Goal: Transaction & Acquisition: Obtain resource

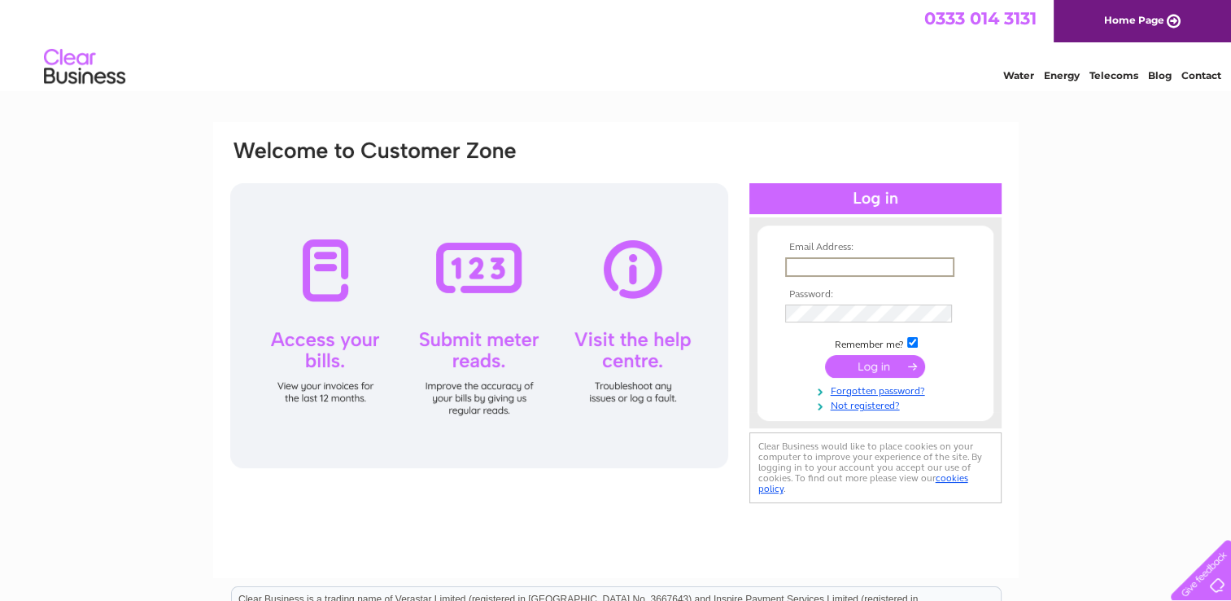
click at [798, 263] on input "text" at bounding box center [869, 267] width 169 height 20
type input "info@ftsredhill.co.uk"
click at [825, 354] on input "submit" at bounding box center [875, 365] width 100 height 23
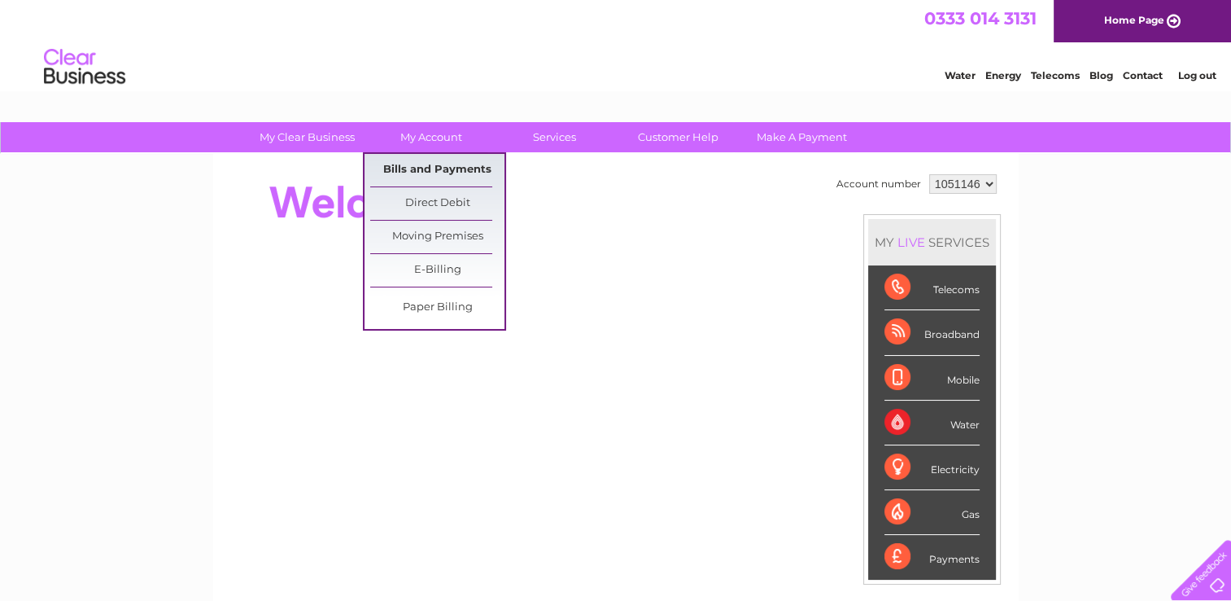
click at [426, 164] on link "Bills and Payments" at bounding box center [437, 170] width 134 height 33
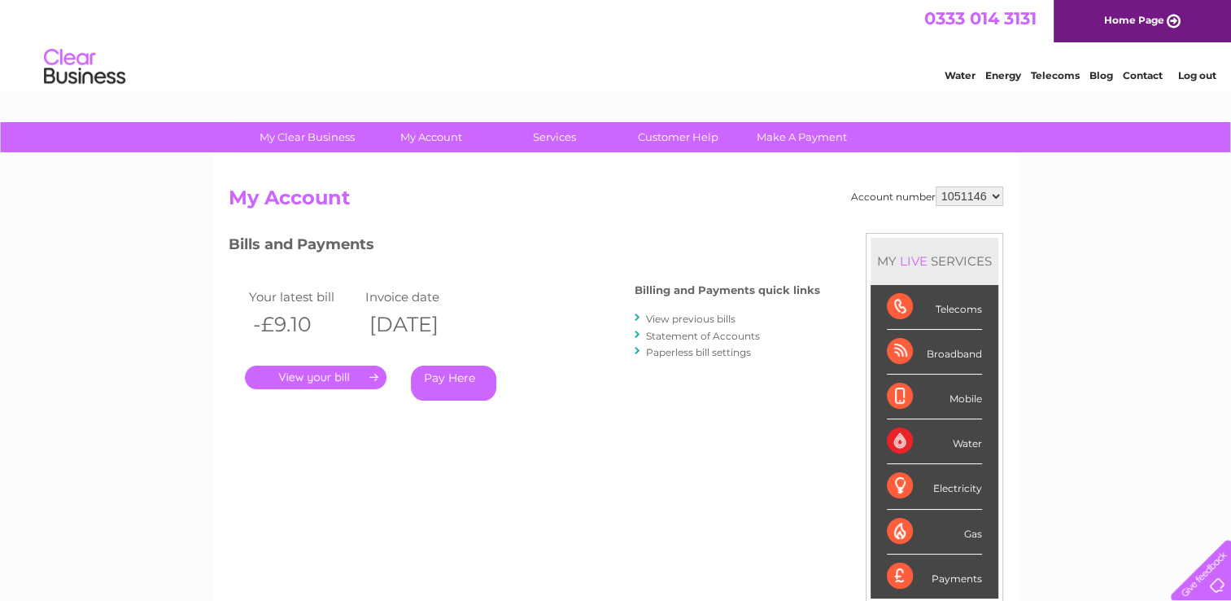
click at [283, 381] on link "." at bounding box center [316, 377] width 142 height 24
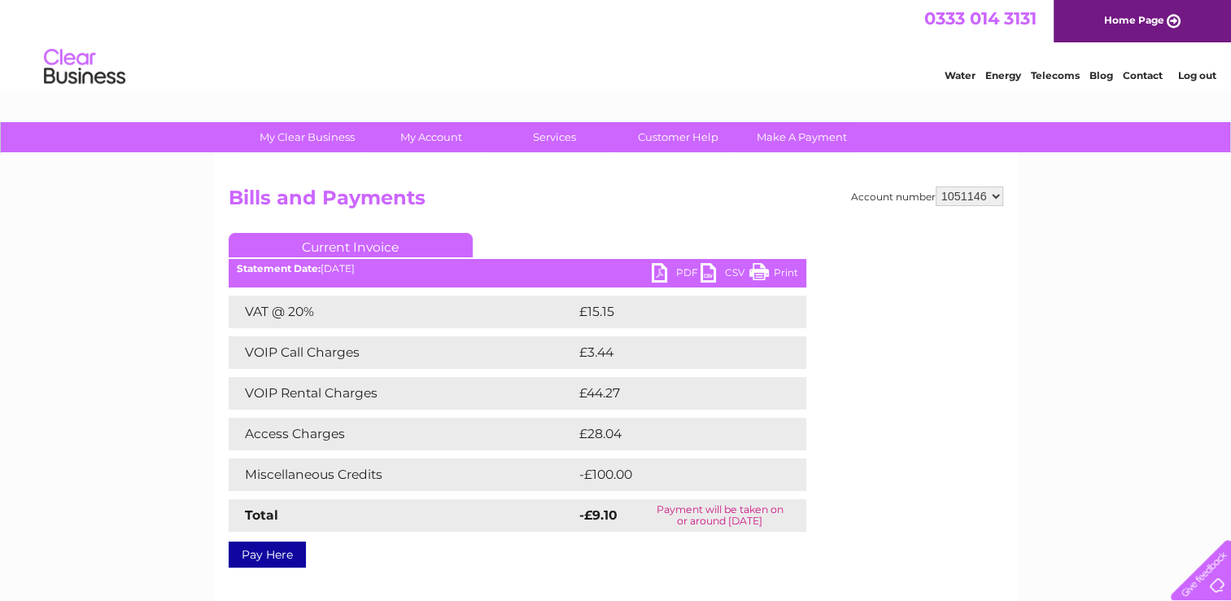
click at [680, 273] on link "PDF" at bounding box center [676, 275] width 49 height 24
